Goal: Go to known website: Access a specific website the user already knows

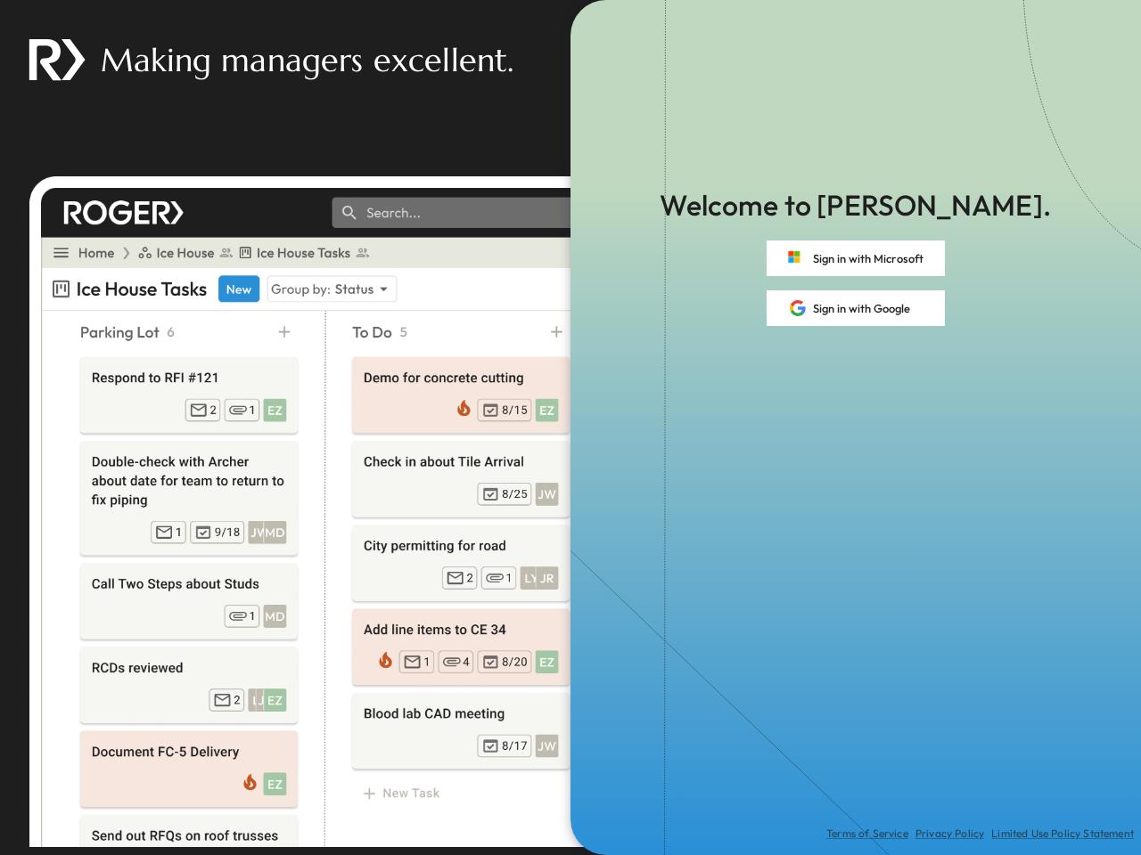
click at [570, 428] on div "Terms of Service Privacy Policy Limited Use Policy Statement" at bounding box center [855, 590] width 570 height 529
click at [855, 258] on button "Sign in with Microsoft" at bounding box center [855, 259] width 178 height 36
click at [855, 308] on button "Sign in with Google" at bounding box center [855, 309] width 178 height 36
